Goal: Task Accomplishment & Management: Manage account settings

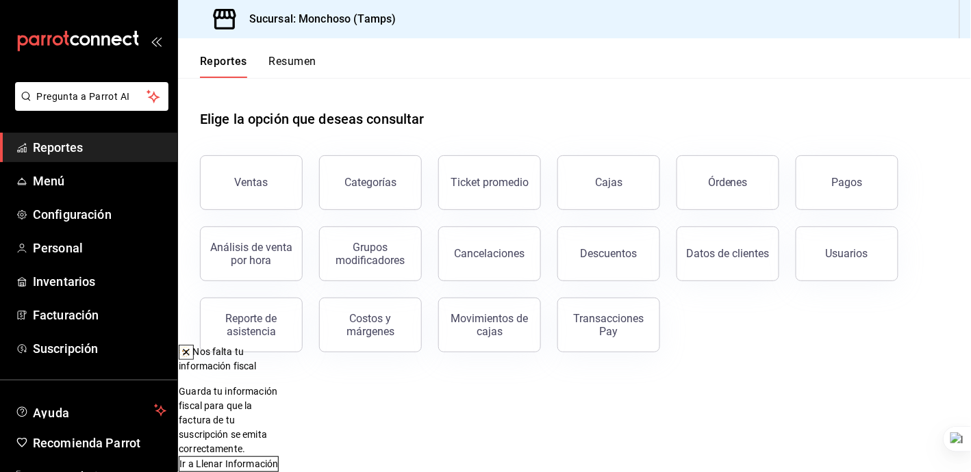
drag, startPoint x: 471, startPoint y: 356, endPoint x: 488, endPoint y: 361, distance: 18.0
click at [192, 355] on icon at bounding box center [186, 352] width 11 height 11
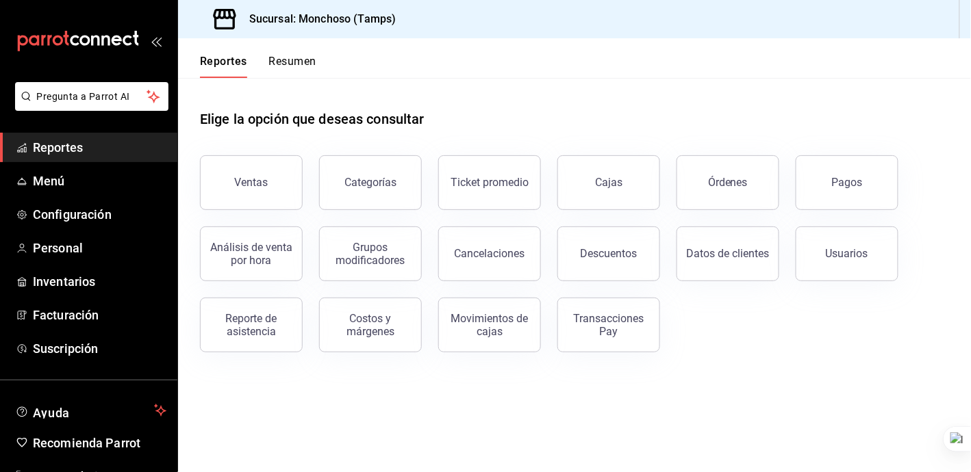
click at [546, 376] on main "Elige la opción que deseas consultar Ventas Categorías Ticket promedio Cajas Ór…" at bounding box center [574, 275] width 793 height 394
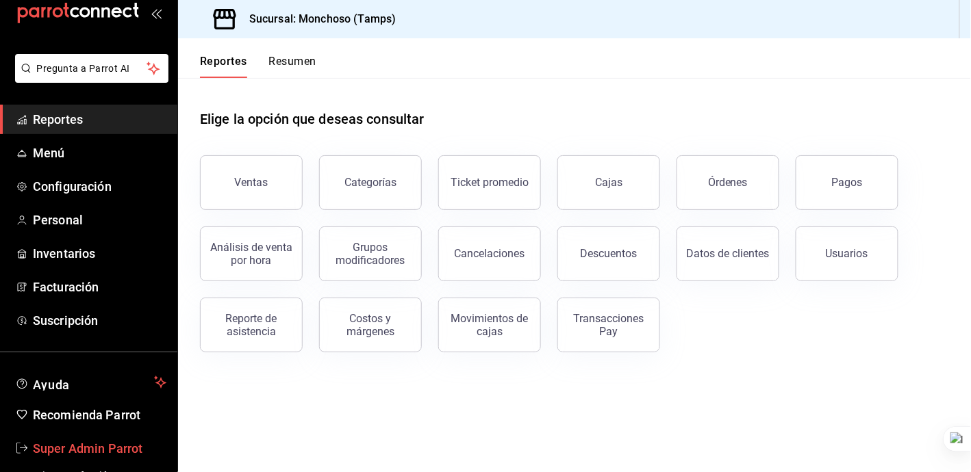
scroll to position [44, 0]
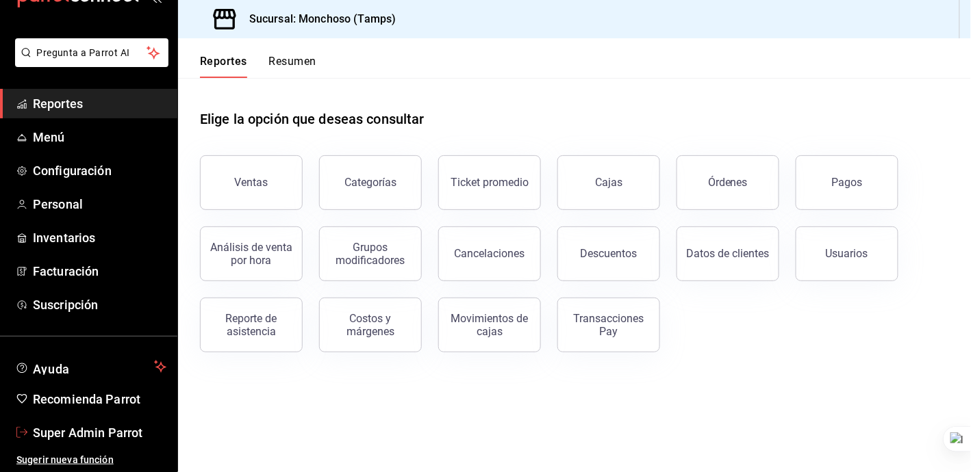
drag, startPoint x: 77, startPoint y: 431, endPoint x: 141, endPoint y: 364, distance: 92.5
click at [77, 431] on span "Super Admin Parrot" at bounding box center [99, 433] width 133 height 18
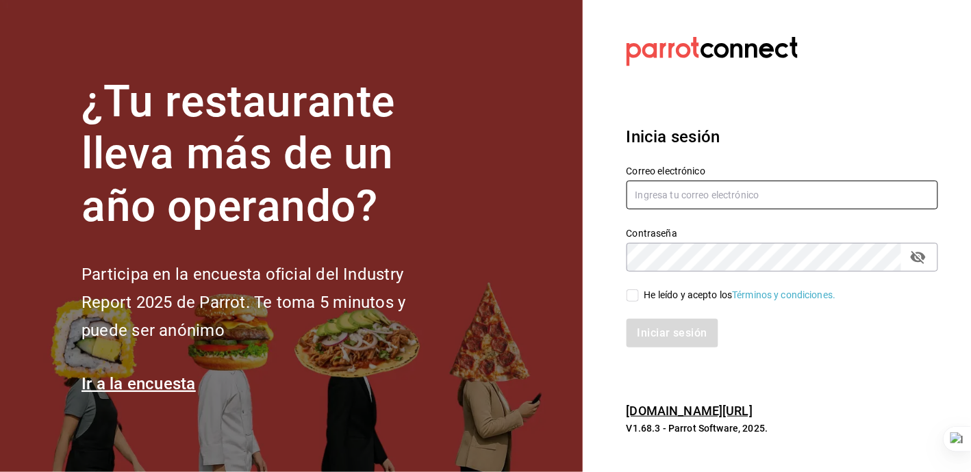
type input "[EMAIL_ADDRESS][DOMAIN_NAME]"
